Goal: Transaction & Acquisition: Subscribe to service/newsletter

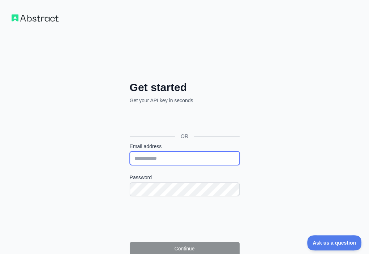
click at [130, 152] on input "Email address" at bounding box center [185, 159] width 110 height 14
paste input "**********"
type input "**********"
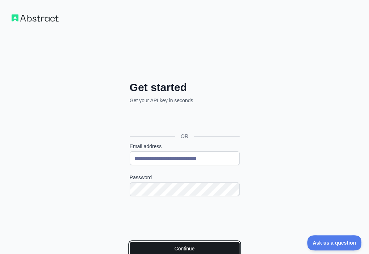
click at [130, 242] on button "Continue" at bounding box center [185, 249] width 110 height 14
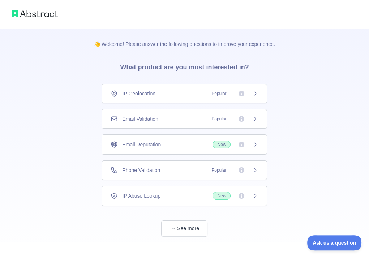
click at [182, 115] on div "Email Validation Popular" at bounding box center [185, 118] width 148 height 7
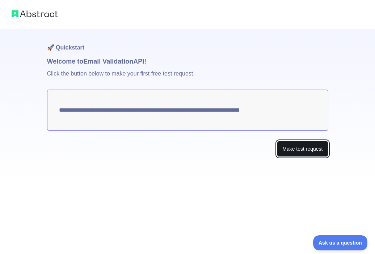
click at [308, 154] on button "Make test request" at bounding box center [302, 149] width 51 height 16
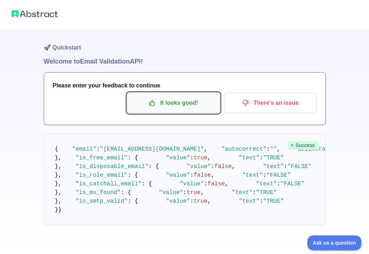
click at [196, 103] on p "It looks good!" at bounding box center [174, 103] width 82 height 12
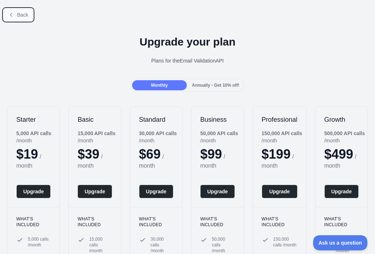
click at [16, 16] on button "Back" at bounding box center [18, 15] width 29 height 12
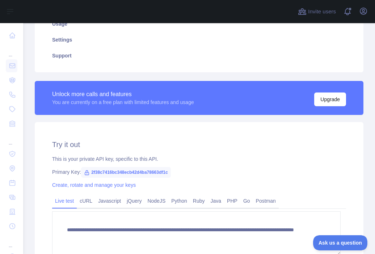
scroll to position [152, 0]
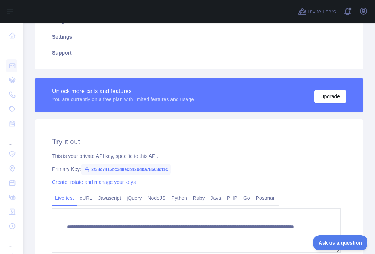
click at [141, 172] on span "2f38c7416bc348ecb42d4ba78663df1c" at bounding box center [126, 169] width 90 height 11
copy span "2f38c7416bc348ecb42d4ba78663df1c"
